Goal: Task Accomplishment & Management: Manage account settings

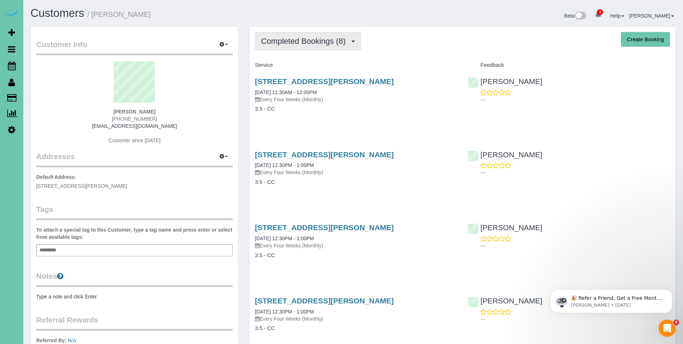
click at [309, 37] on span "Completed Bookings (8)" at bounding box center [305, 41] width 88 height 9
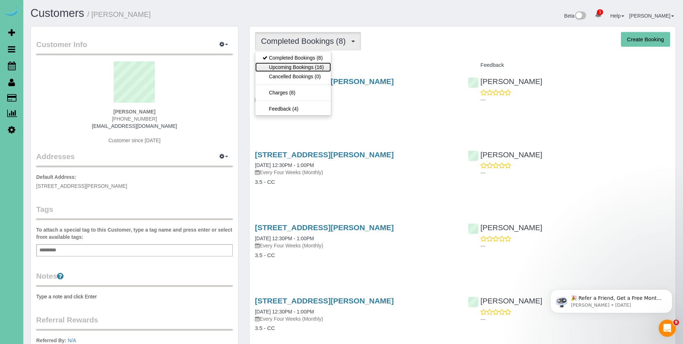
click at [303, 67] on link "Upcoming Bookings (16)" at bounding box center [293, 66] width 76 height 9
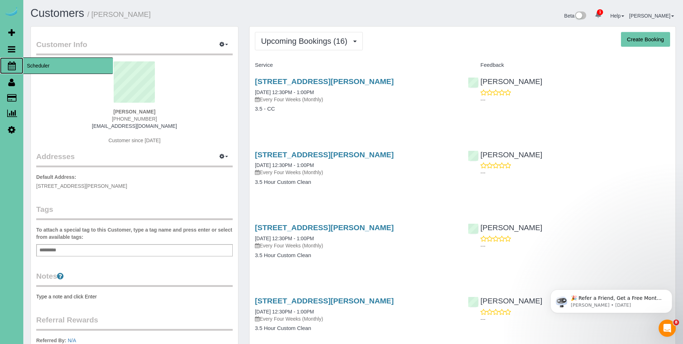
click at [12, 68] on icon at bounding box center [12, 65] width 8 height 9
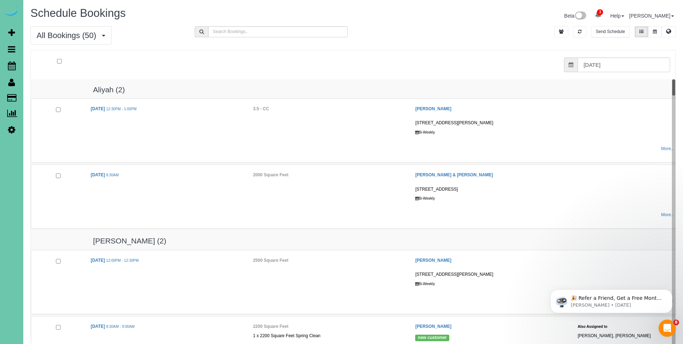
click at [573, 66] on icon at bounding box center [571, 64] width 5 height 5
click at [657, 32] on icon at bounding box center [655, 31] width 4 height 4
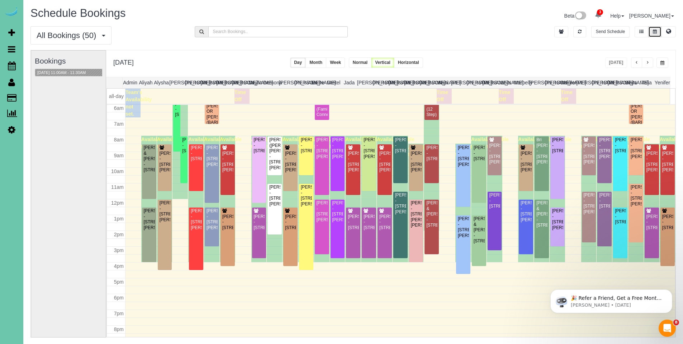
scroll to position [95, 0]
click at [184, 154] on div "Mike Greenwood - 3624 S 88th Street, Omaha, NE 68124" at bounding box center [184, 145] width 4 height 17
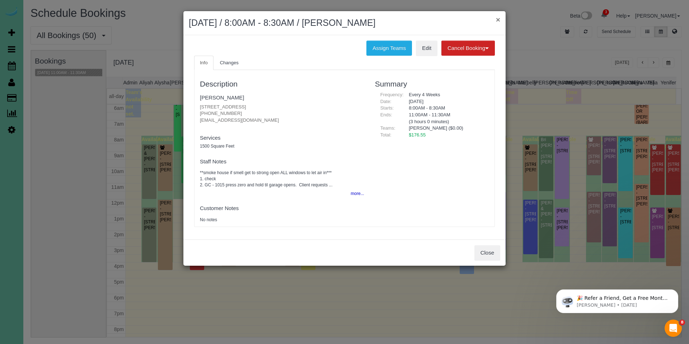
click at [499, 20] on button "×" at bounding box center [498, 20] width 4 height 8
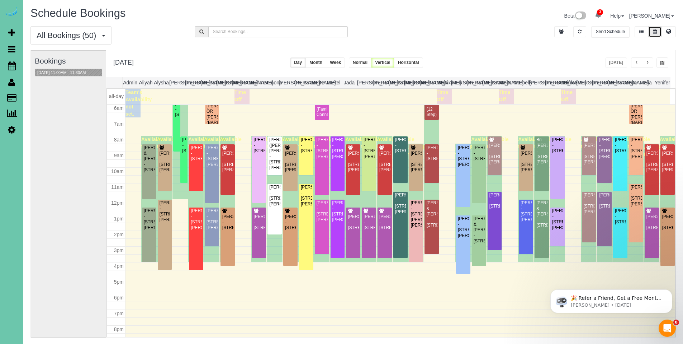
click at [177, 116] on td at bounding box center [405, 103] width 529 height 29
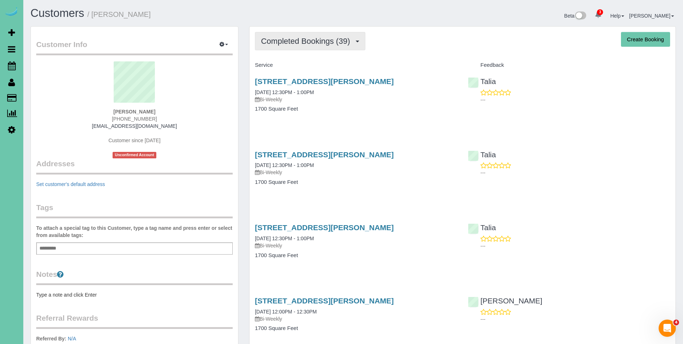
click at [310, 39] on span "Completed Bookings (39)" at bounding box center [307, 41] width 93 height 9
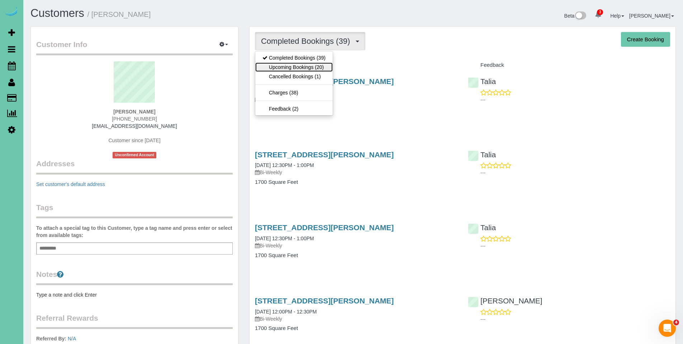
click at [307, 65] on link "Upcoming Bookings (20)" at bounding box center [293, 66] width 77 height 9
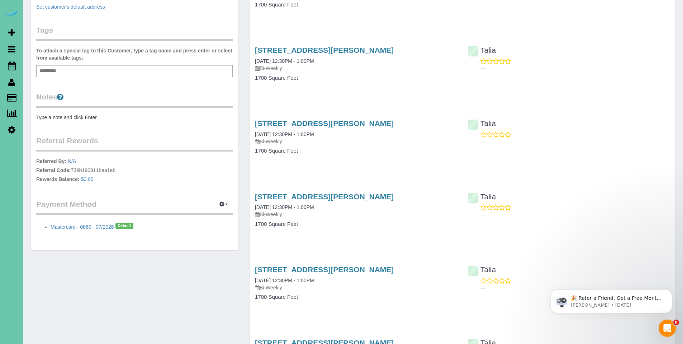
scroll to position [182, 0]
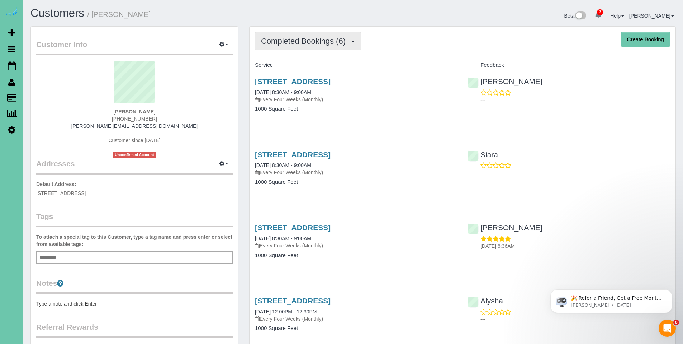
click at [316, 45] on span "Completed Bookings (6)" at bounding box center [305, 41] width 88 height 9
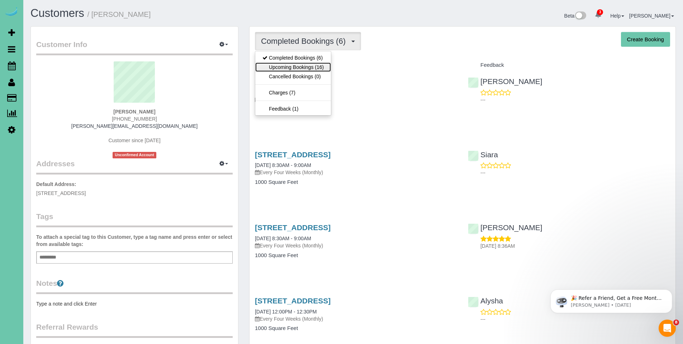
click at [291, 69] on link "Upcoming Bookings (16)" at bounding box center [293, 66] width 76 height 9
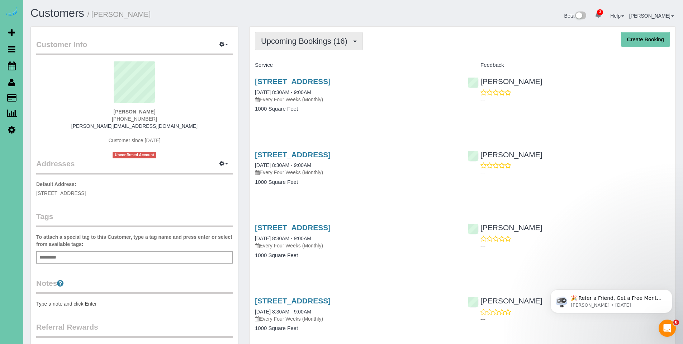
click at [296, 46] on button "Upcoming Bookings (16)" at bounding box center [309, 41] width 108 height 18
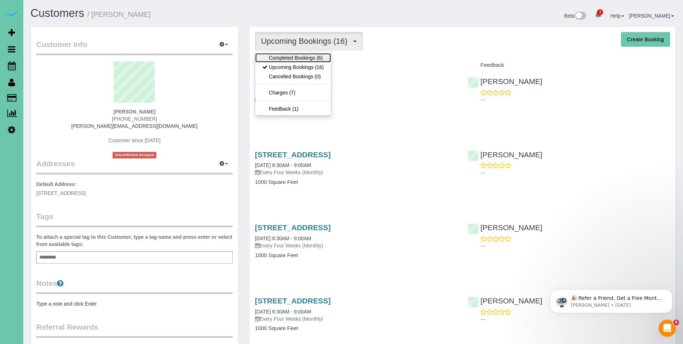
click at [293, 59] on link "Completed Bookings (6)" at bounding box center [293, 57] width 76 height 9
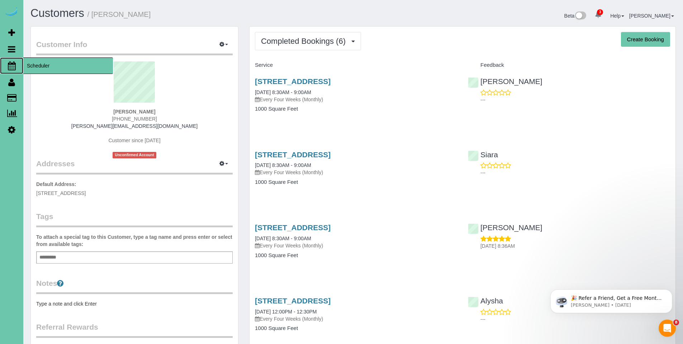
click at [37, 67] on span "Scheduler" at bounding box center [68, 65] width 90 height 17
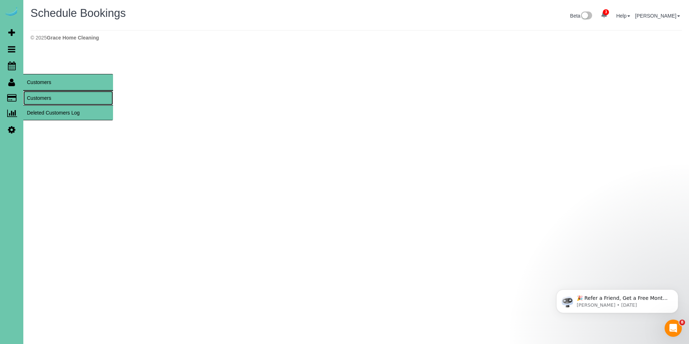
click at [39, 97] on link "Customers" at bounding box center [68, 98] width 90 height 14
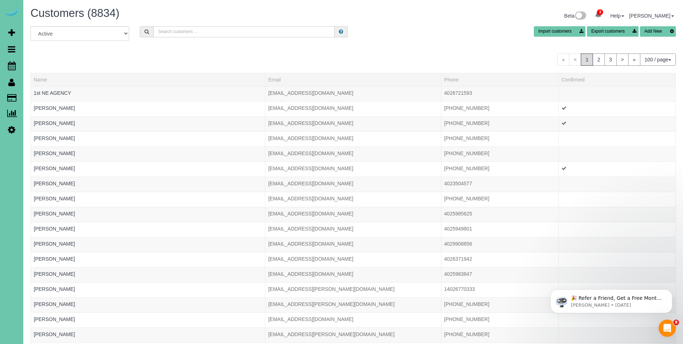
click at [282, 29] on input "text" at bounding box center [244, 31] width 181 height 11
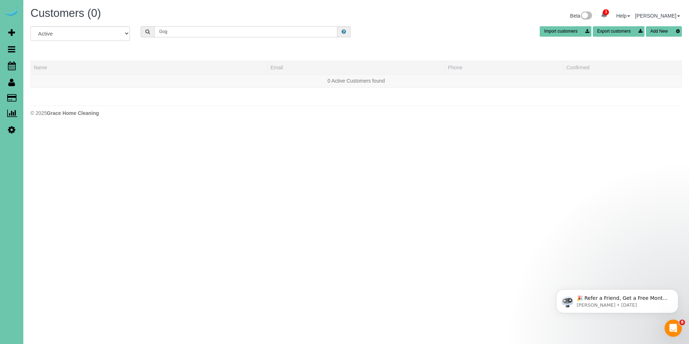
drag, startPoint x: 203, startPoint y: 36, endPoint x: 147, endPoint y: 30, distance: 55.9
click at [147, 30] on div "Gog" at bounding box center [246, 31] width 210 height 11
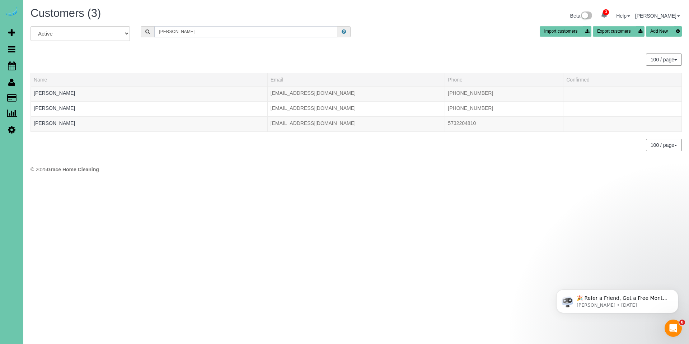
click at [208, 33] on input "Robert G" at bounding box center [245, 31] width 183 height 11
drag, startPoint x: 193, startPoint y: 32, endPoint x: 159, endPoint y: 27, distance: 34.5
click at [159, 27] on input "Robert G" at bounding box center [245, 31] width 183 height 11
drag, startPoint x: 190, startPoint y: 34, endPoint x: 156, endPoint y: 30, distance: 34.4
click at [156, 30] on input "Robert G" at bounding box center [245, 31] width 183 height 11
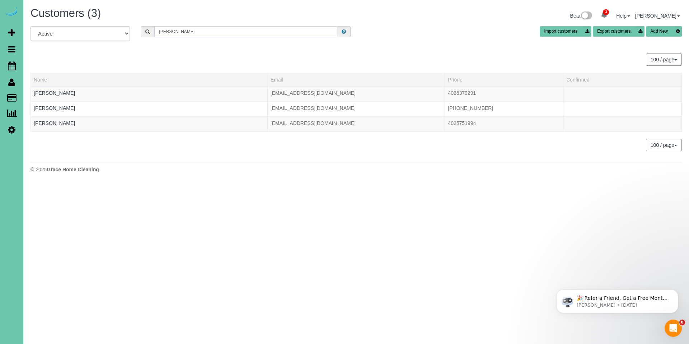
click at [193, 34] on input "susan g" at bounding box center [245, 31] width 183 height 11
drag, startPoint x: 193, startPoint y: 34, endPoint x: 146, endPoint y: 30, distance: 46.4
click at [146, 30] on div "susan g" at bounding box center [246, 31] width 210 height 11
type input "susan g"
